Goal: Task Accomplishment & Management: Complete application form

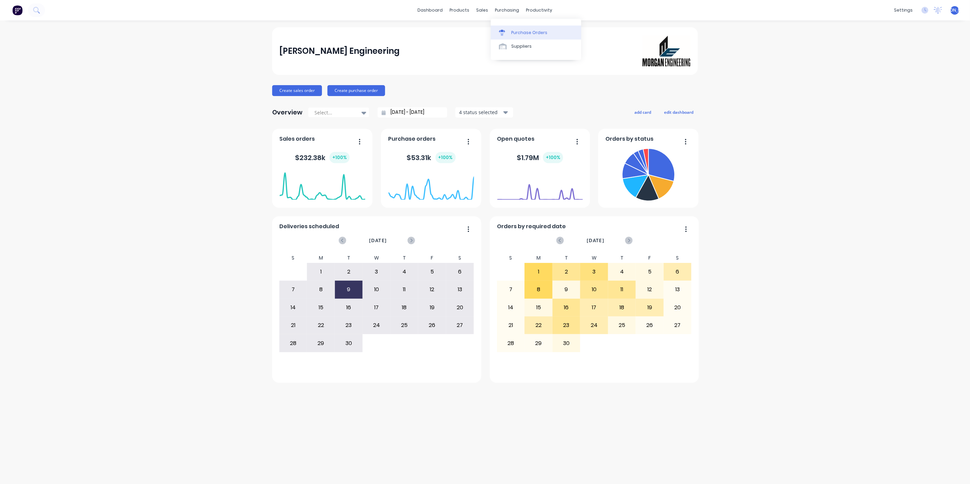
click at [520, 33] on div "Purchase Orders" at bounding box center [529, 33] width 36 height 6
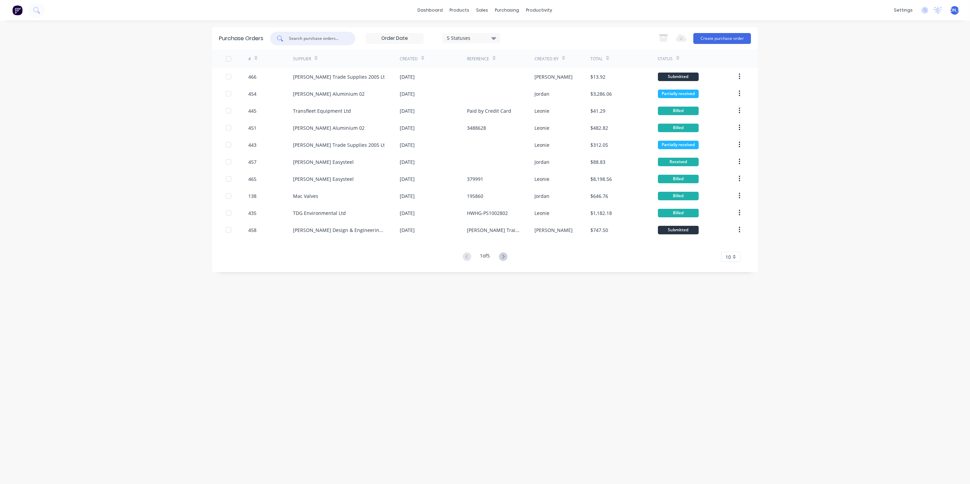
click at [315, 37] on input "text" at bounding box center [316, 38] width 57 height 7
click at [717, 41] on button "Create purchase order" at bounding box center [722, 38] width 58 height 11
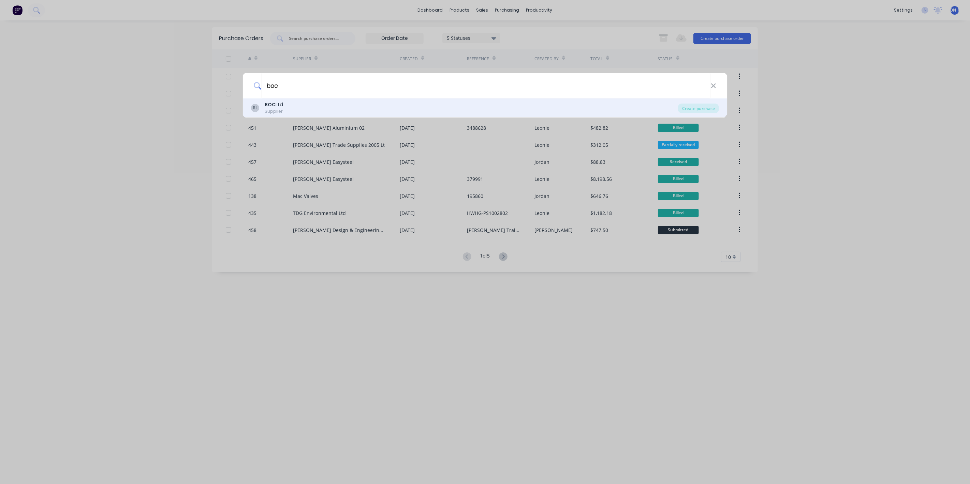
type input "boc"
click at [288, 106] on div "BL BOC Ltd Supplier" at bounding box center [464, 107] width 427 height 13
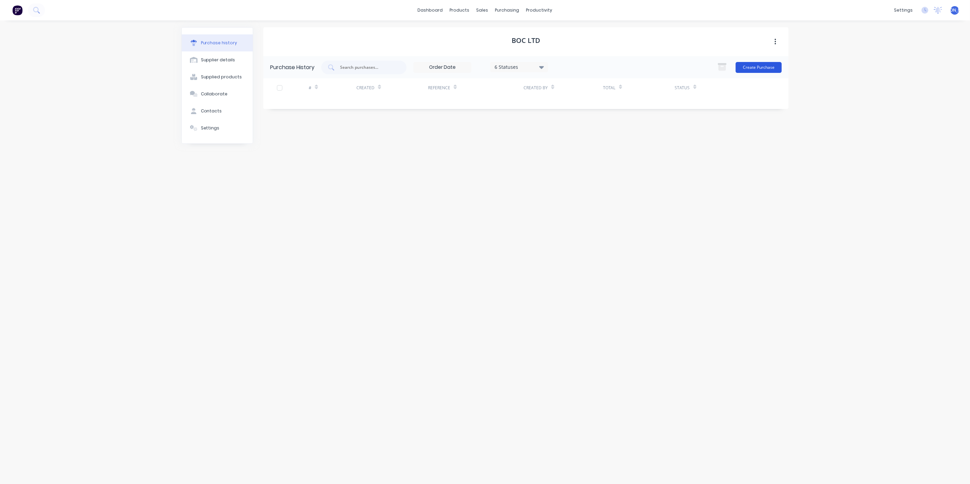
click at [767, 67] on button "Create Purchase" at bounding box center [758, 67] width 46 height 11
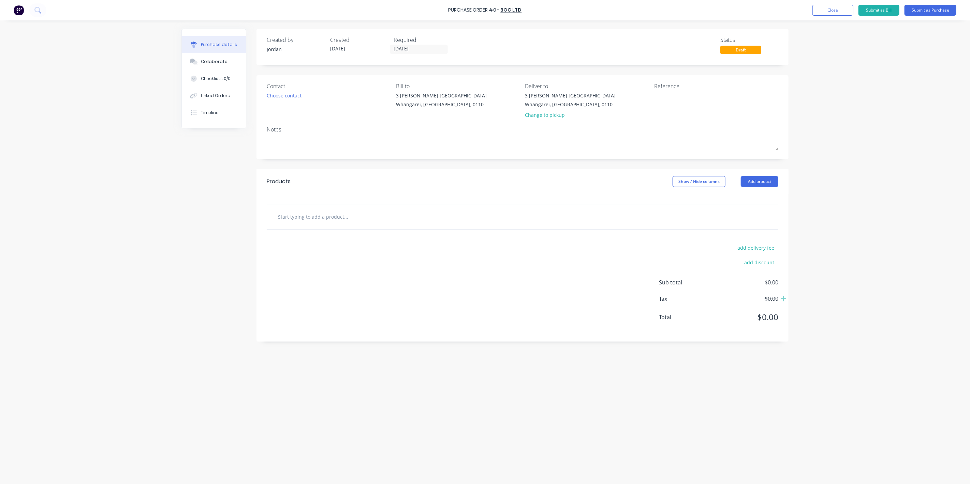
drag, startPoint x: 317, startPoint y: 219, endPoint x: 345, endPoint y: 204, distance: 31.7
click at [317, 218] on input "text" at bounding box center [345, 217] width 136 height 14
type input "4.8mm Gouging Rods"
click at [394, 242] on button "Add 4.8mm Gouging Rods to order" at bounding box center [382, 243] width 205 height 22
click at [942, 8] on button "Submit as Purchase" at bounding box center [930, 10] width 52 height 11
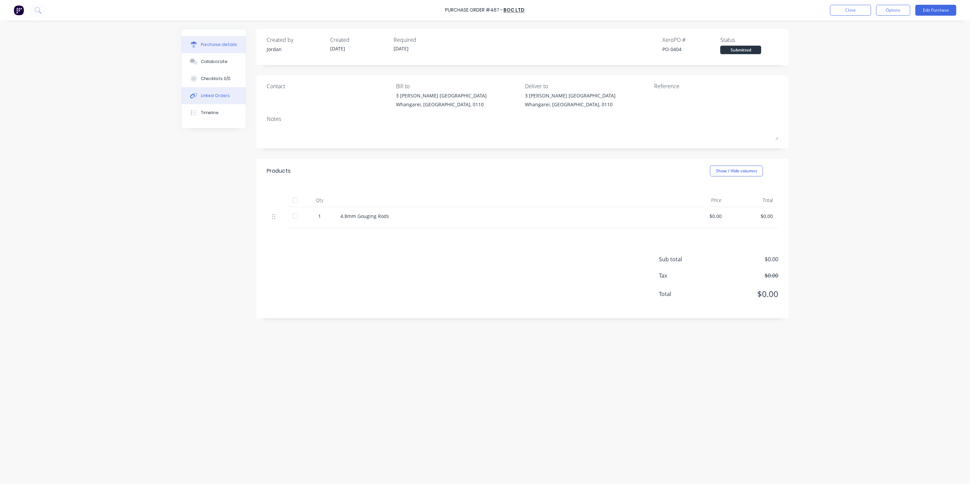
click at [223, 97] on div "Linked Orders" at bounding box center [215, 96] width 29 height 6
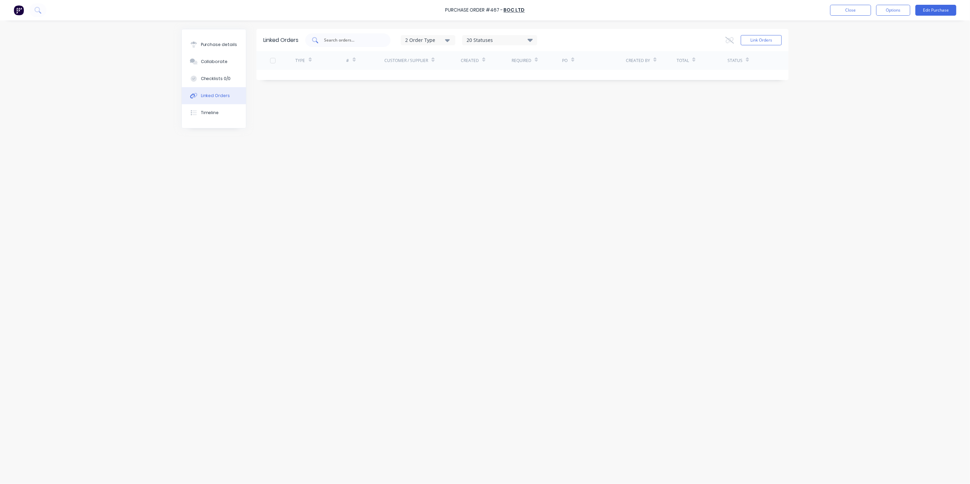
click at [359, 41] on input "text" at bounding box center [351, 40] width 57 height 7
type input "m"
click at [224, 43] on div "Purchase details" at bounding box center [219, 45] width 36 height 6
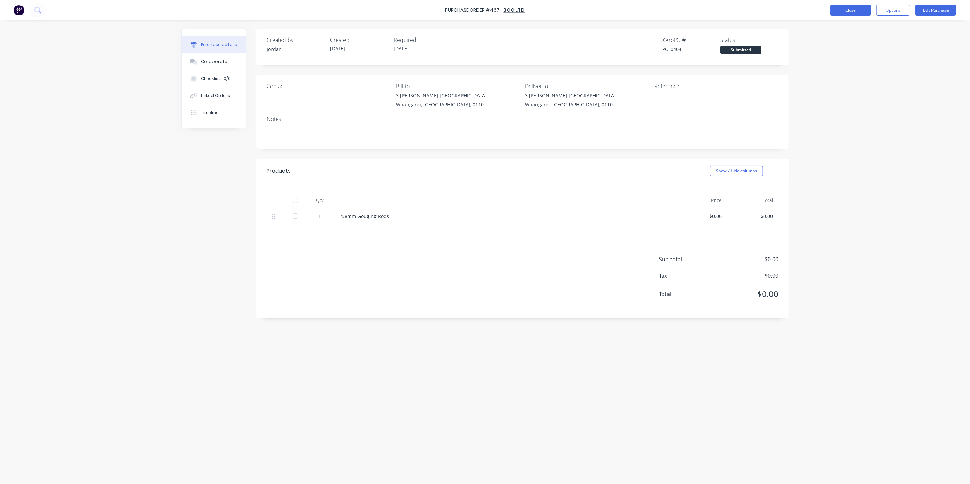
click at [862, 10] on button "Close" at bounding box center [850, 10] width 41 height 11
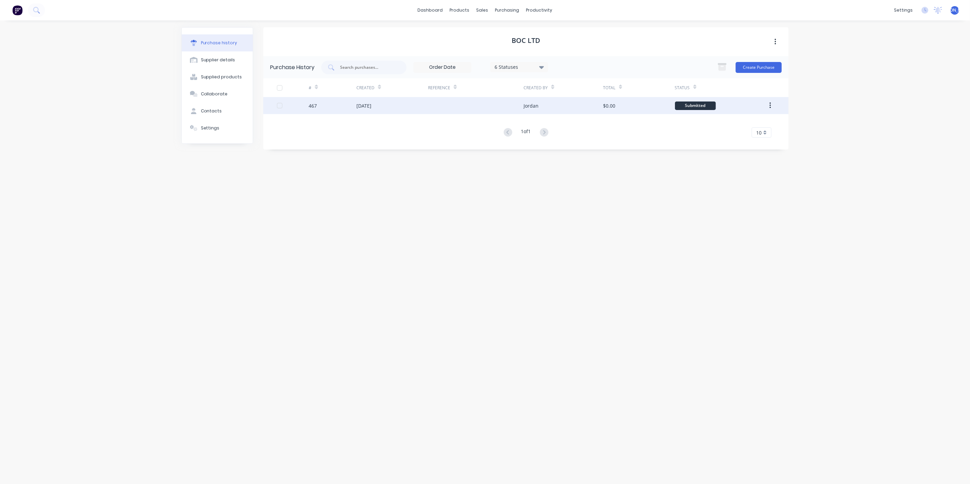
click at [414, 110] on div "25 Sep 2025" at bounding box center [392, 105] width 72 height 17
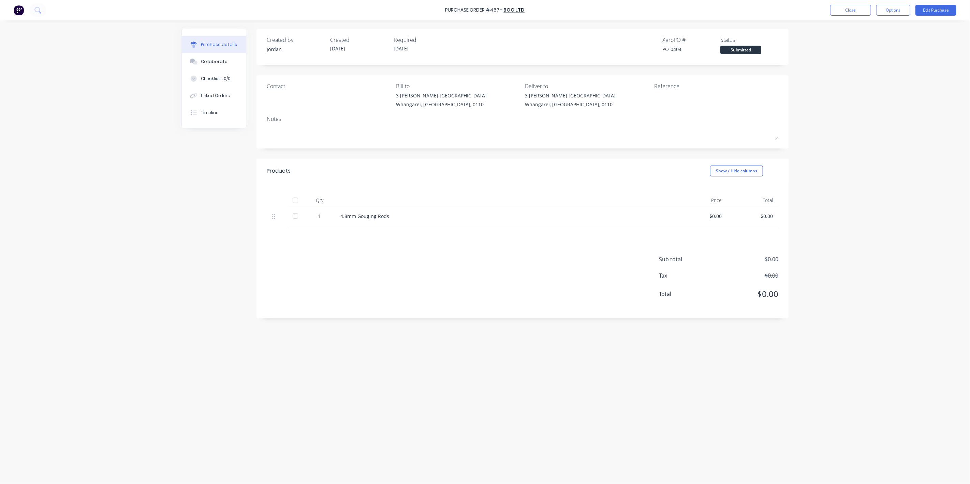
click at [719, 217] on div "$0.00" at bounding box center [701, 216] width 40 height 7
drag, startPoint x: 719, startPoint y: 213, endPoint x: 702, endPoint y: 215, distance: 17.3
click at [703, 215] on div "$0.00" at bounding box center [701, 216] width 40 height 7
click at [930, 4] on div "Purchase Order #467 - BOC Ltd Close Options Edit Purchase" at bounding box center [485, 10] width 970 height 20
click at [931, 10] on button "Edit Purchase" at bounding box center [935, 10] width 41 height 11
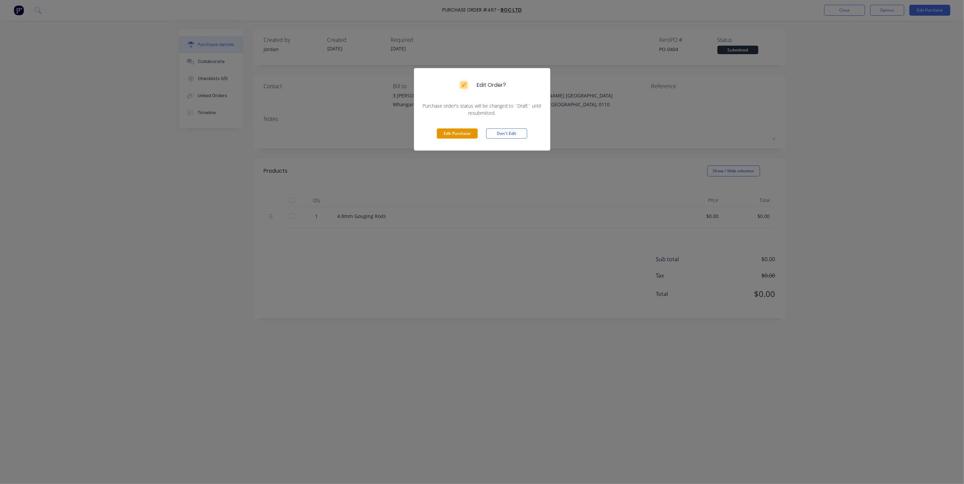
click at [447, 131] on button "Edit Purchase" at bounding box center [457, 134] width 41 height 10
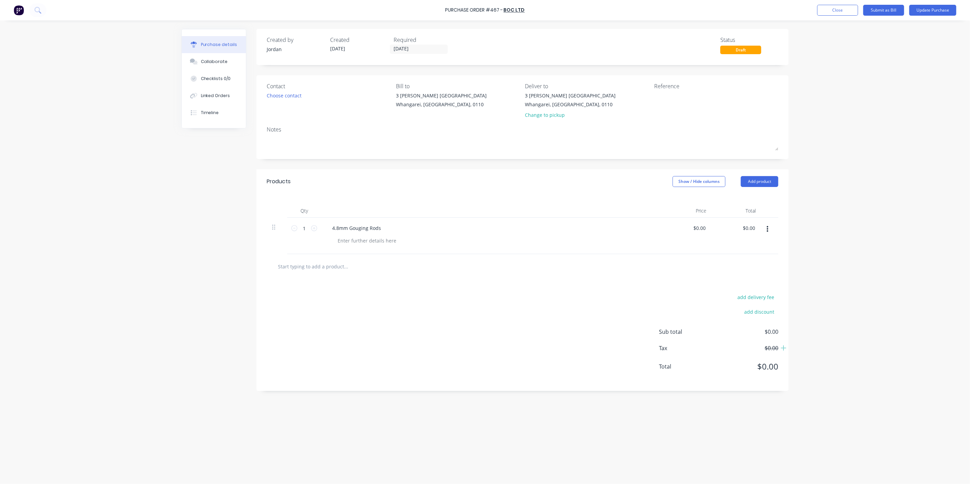
drag, startPoint x: 708, startPoint y: 228, endPoint x: 685, endPoint y: 227, distance: 23.2
click at [686, 227] on div "$0.00 $0.00" at bounding box center [686, 236] width 49 height 36
click at [650, 237] on div at bounding box center [494, 241] width 325 height 10
drag, startPoint x: 705, startPoint y: 229, endPoint x: 720, endPoint y: 225, distance: 14.8
click at [707, 228] on div "0.00 0.00" at bounding box center [702, 228] width 16 height 10
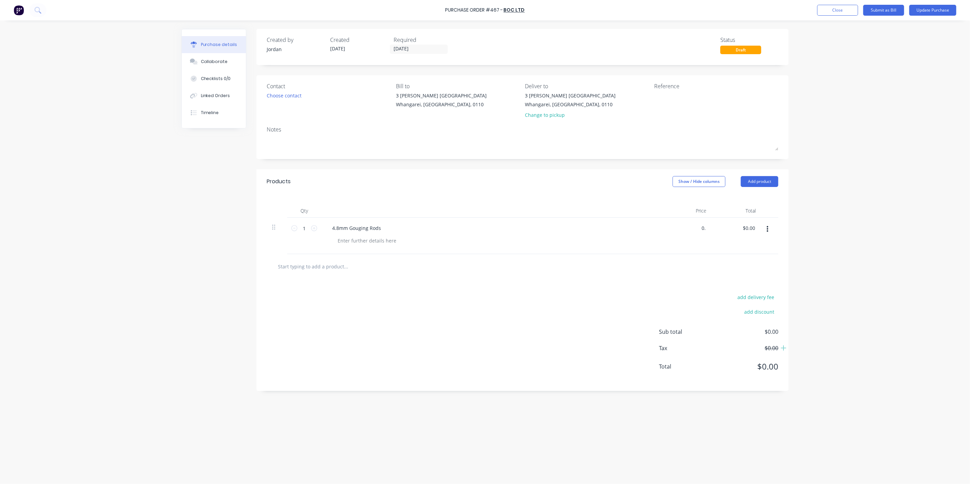
type input "0"
click at [659, 237] on div "4.8mm Gouging Rods" at bounding box center [491, 236] width 341 height 36
click at [705, 229] on input "0.00" at bounding box center [700, 228] width 13 height 10
type input "$0.00"
click at [665, 234] on div "$0.00 0.00" at bounding box center [686, 236] width 49 height 36
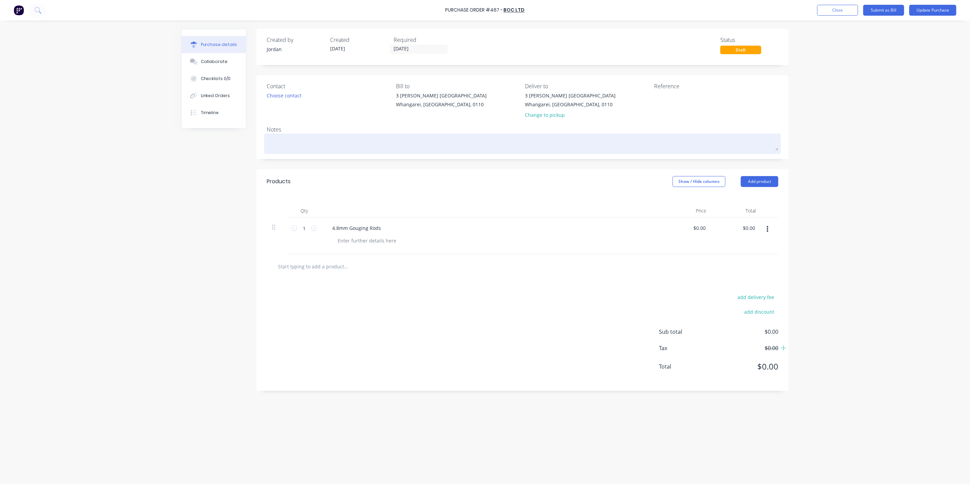
click at [333, 139] on textarea at bounding box center [522, 142] width 511 height 15
type textarea "x"
type textarea "4"
type textarea "x"
type textarea "48"
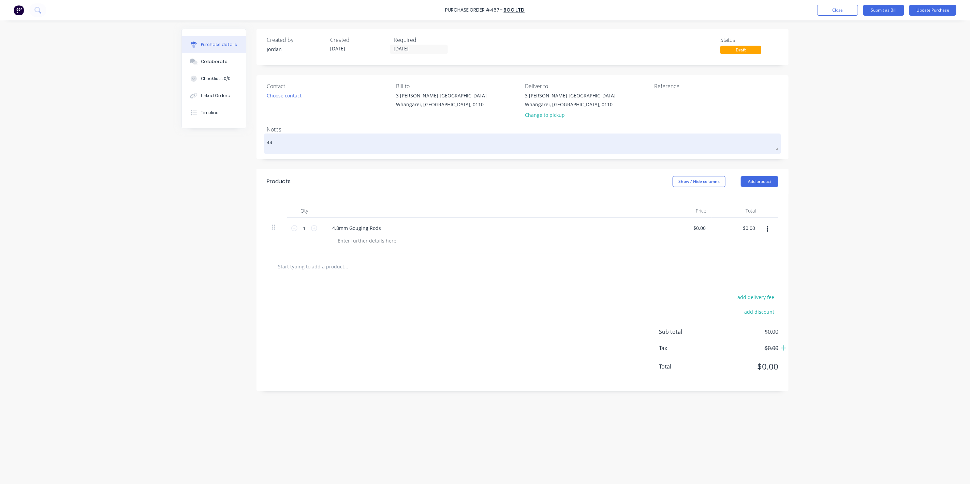
type textarea "x"
type textarea "48."
type textarea "x"
type textarea "48.4"
type textarea "x"
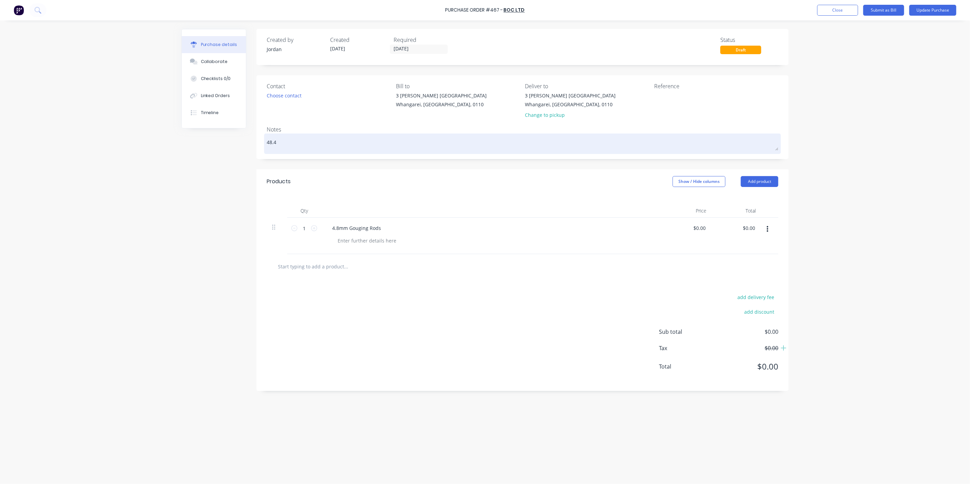
type textarea "48.43"
type textarea "x"
type textarea "48.43"
type textarea "x"
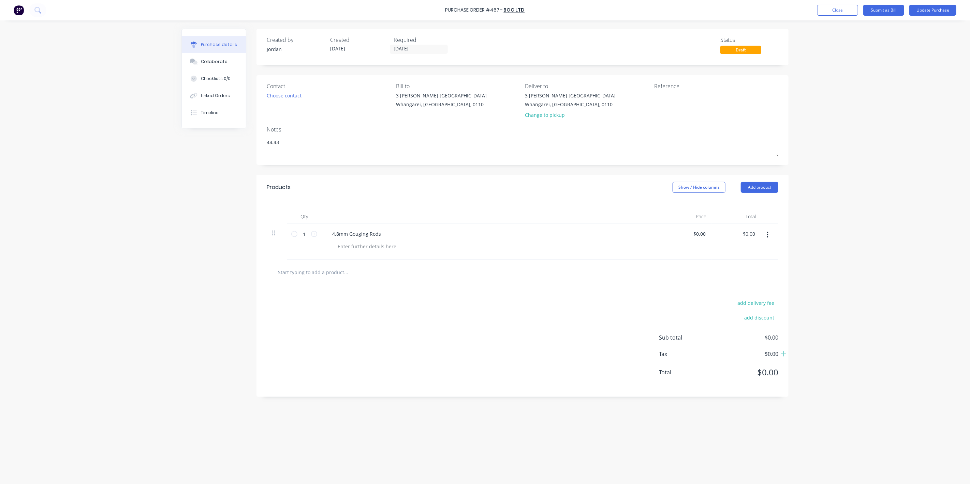
drag, startPoint x: 281, startPoint y: 141, endPoint x: 261, endPoint y: 139, distance: 19.5
click at [261, 139] on div "Contact Choose contact Bill to 3 Dyer St Raumanga Whangarei, North Island, 0110…" at bounding box center [522, 120] width 532 height 90
type textarea "48.43"
type textarea "x"
type textarea "48.43"
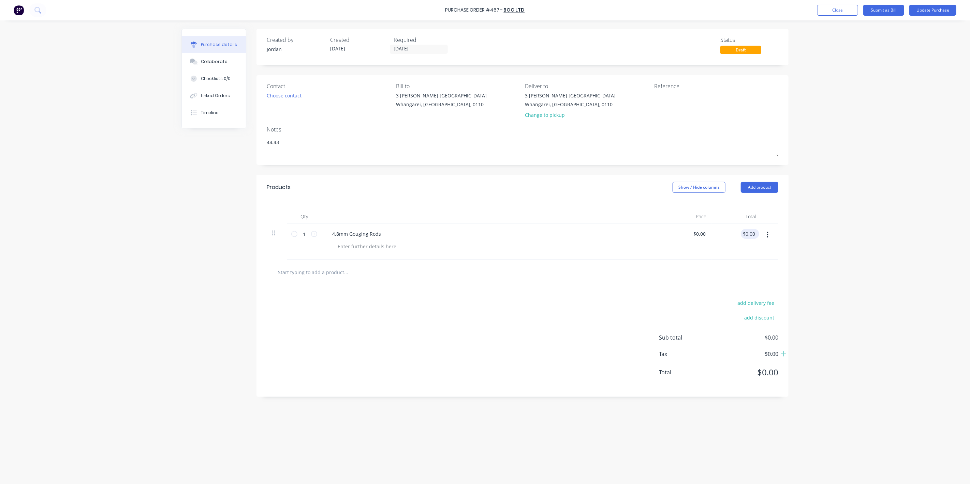
type input "0.00"
click at [751, 233] on input "0.00" at bounding box center [749, 234] width 13 height 10
type textarea "x"
type input "0.00"
type input "$0.00"
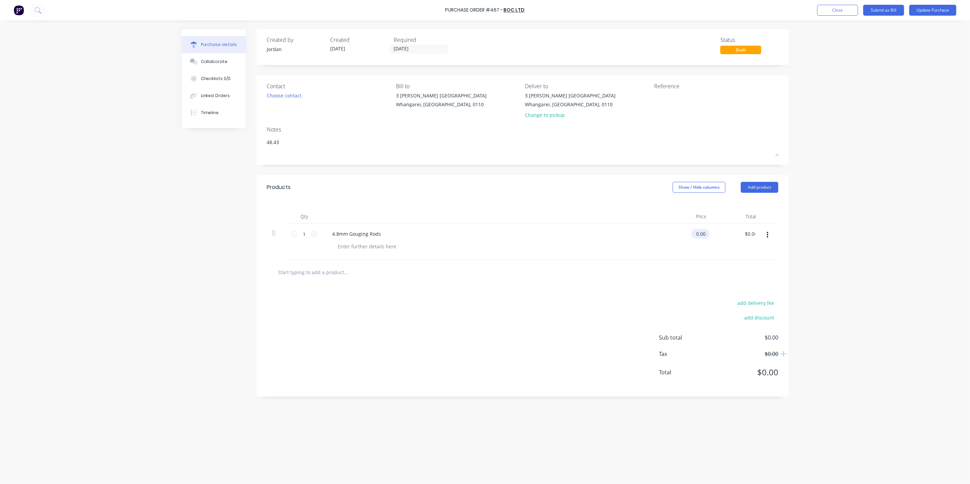
click at [703, 232] on input "0.00" at bounding box center [699, 234] width 16 height 10
click at [702, 235] on input "0.00" at bounding box center [700, 234] width 13 height 10
type textarea "x"
click at [702, 235] on input "0.00" at bounding box center [700, 234] width 13 height 10
paste input "48.43"
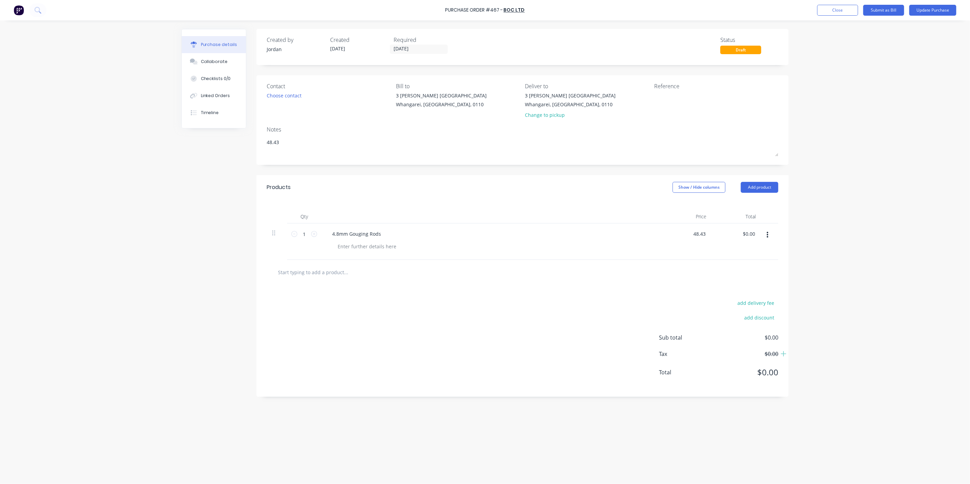
type input "48.43"
type textarea "x"
type input "$48.43"
click at [625, 234] on div "4.8mm Gouging Rods" at bounding box center [492, 234] width 330 height 10
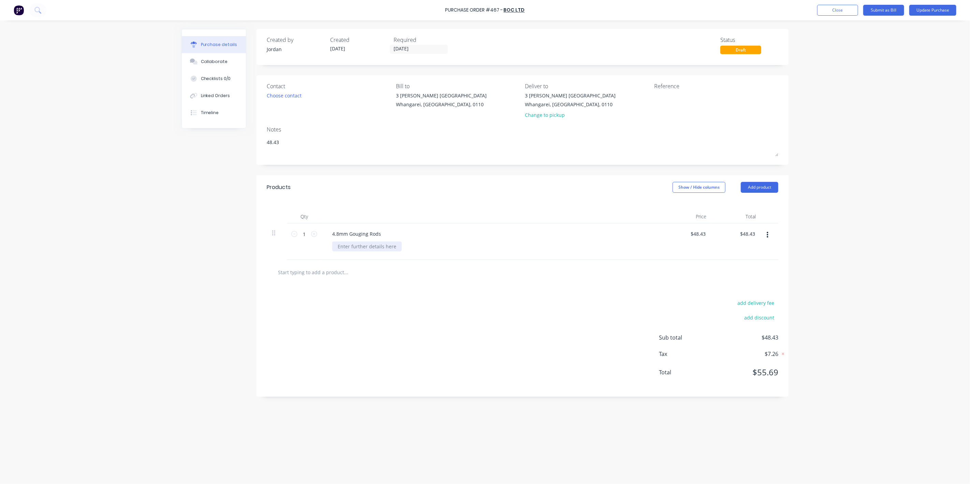
type textarea "x"
drag, startPoint x: 371, startPoint y: 246, endPoint x: 378, endPoint y: 244, distance: 6.6
click at [375, 245] on div at bounding box center [367, 247] width 70 height 10
click at [525, 298] on div "add delivery fee add discount Sub total $48.43 Tax $7.26 Total $55.69" at bounding box center [522, 341] width 532 height 112
click at [894, 8] on button "Submit as Bill" at bounding box center [883, 10] width 41 height 11
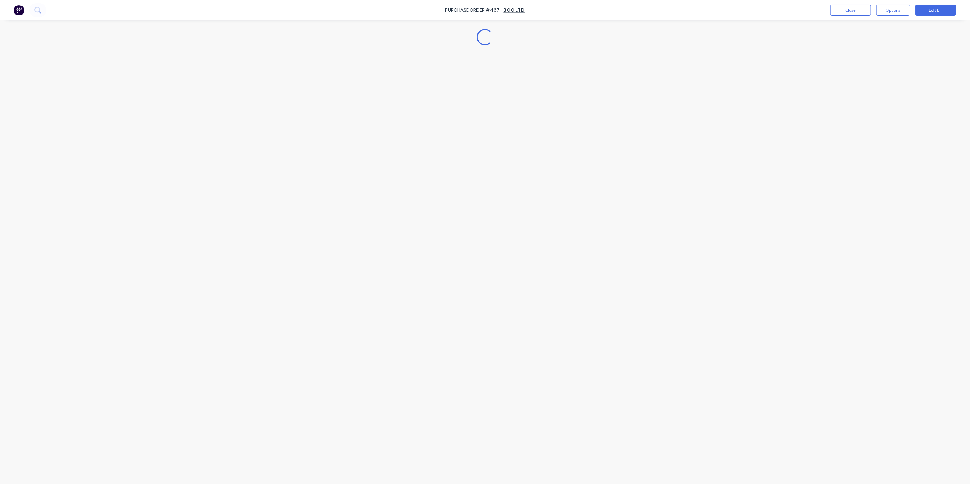
type textarea "x"
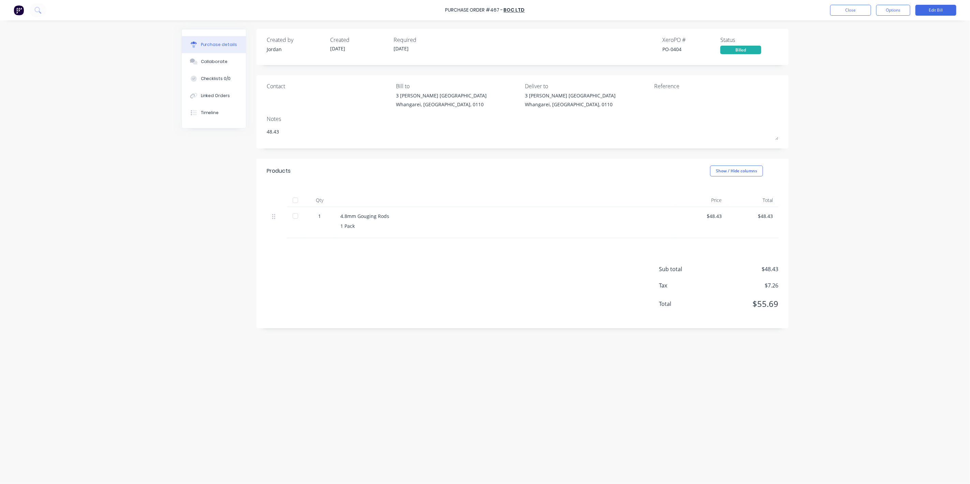
click at [513, 390] on div "Created by Jordan Created 25/09/25 Required 25/09/25 Xero PO # PO-0404 Status B…" at bounding box center [484, 251] width 607 height 444
